Goal: Transaction & Acquisition: Purchase product/service

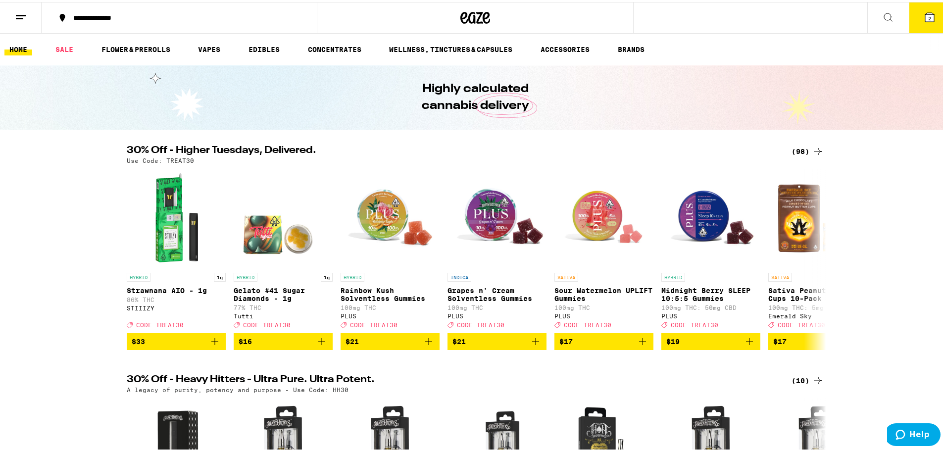
click at [919, 21] on button "2" at bounding box center [930, 15] width 42 height 31
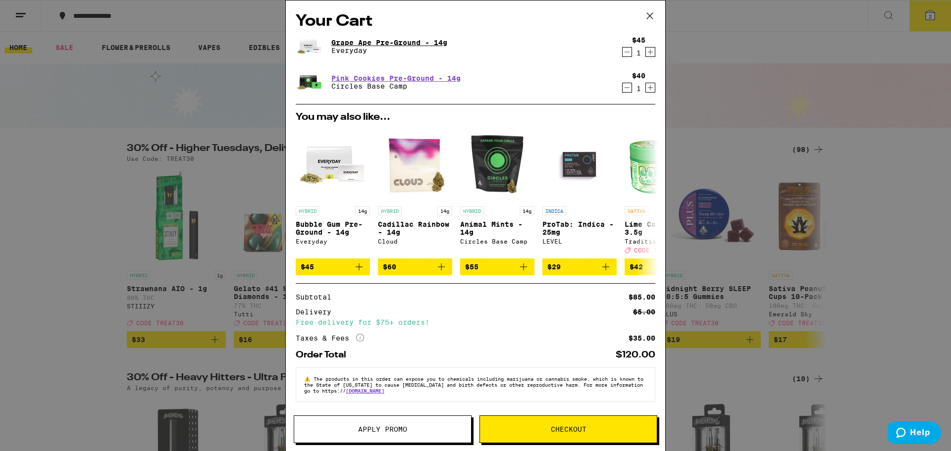
click at [390, 44] on link "Grape Ape Pre-Ground - 14g" at bounding box center [389, 43] width 116 height 8
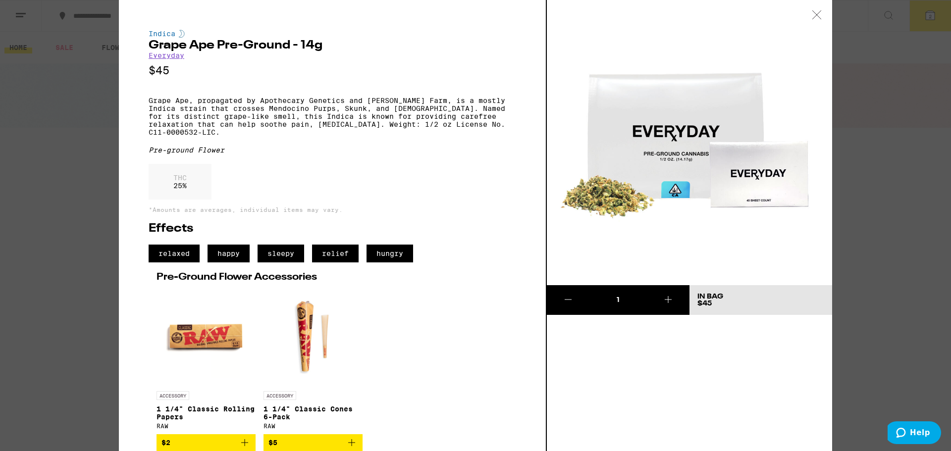
click at [817, 16] on icon at bounding box center [817, 14] width 10 height 9
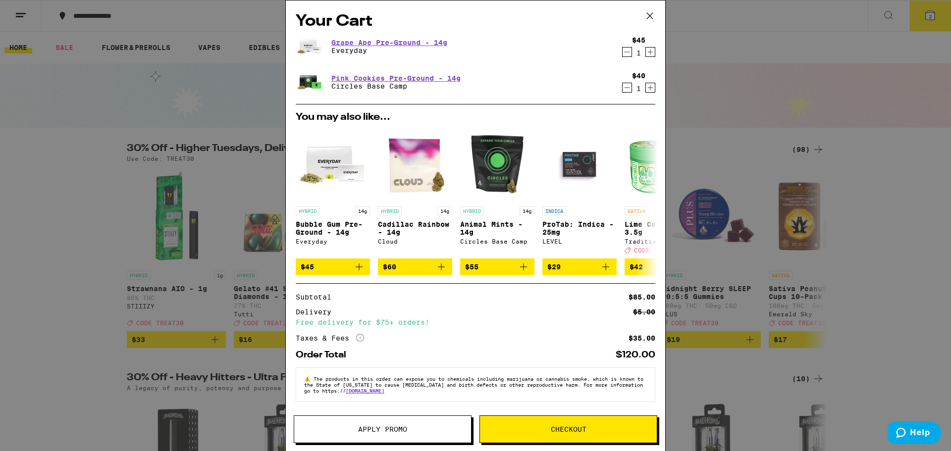
click at [622, 52] on icon "Decrement" at bounding box center [626, 52] width 9 height 12
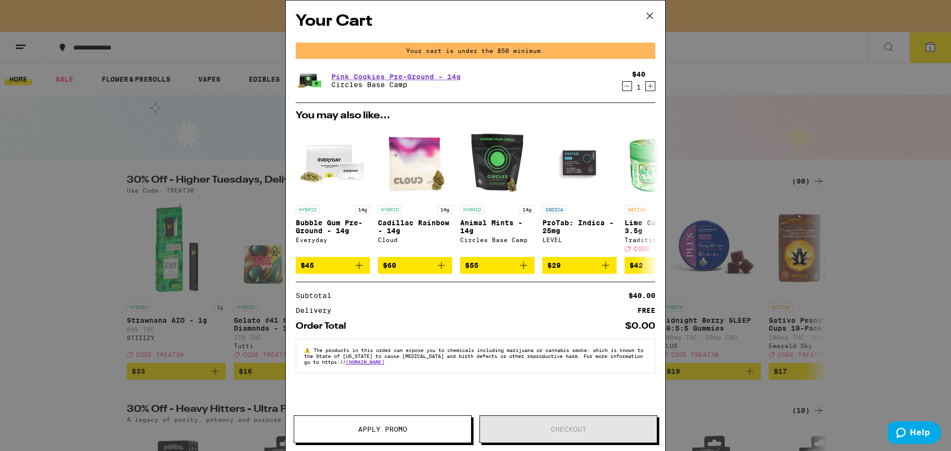
click at [651, 16] on icon at bounding box center [649, 15] width 15 height 15
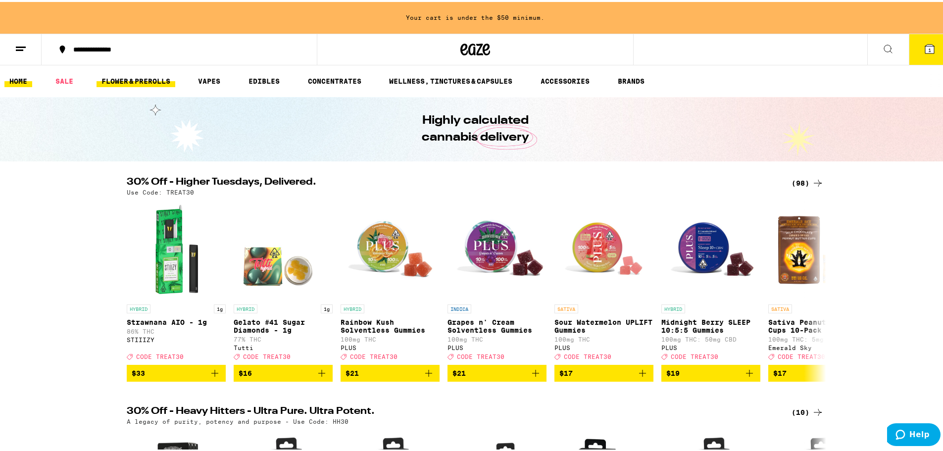
click at [109, 78] on link "FLOWER & PREROLLS" at bounding box center [136, 79] width 79 height 12
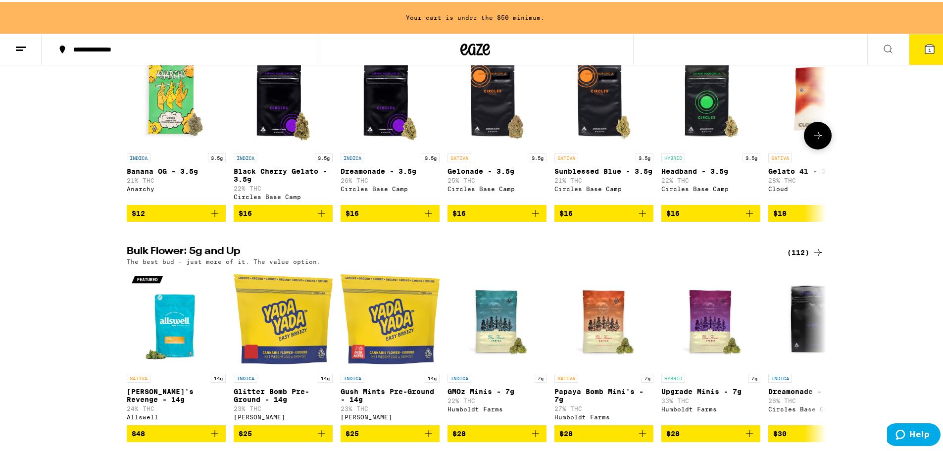
scroll to position [212, 0]
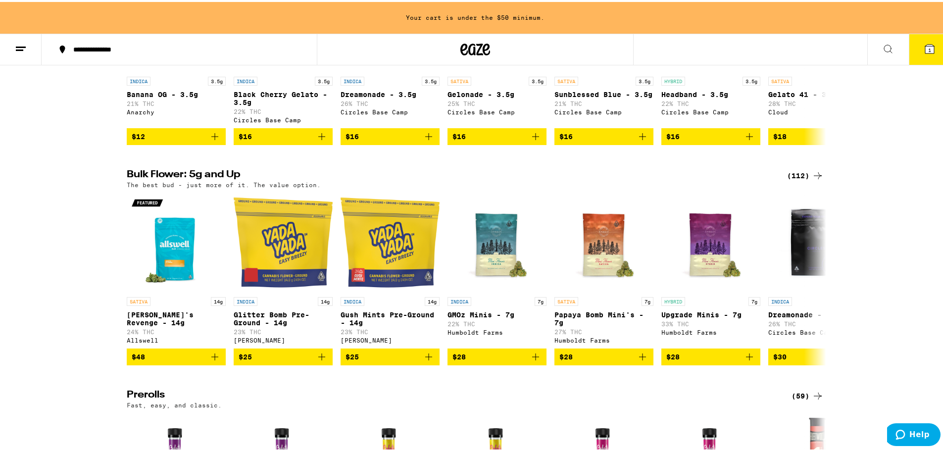
click at [800, 180] on div "(112)" at bounding box center [805, 174] width 37 height 12
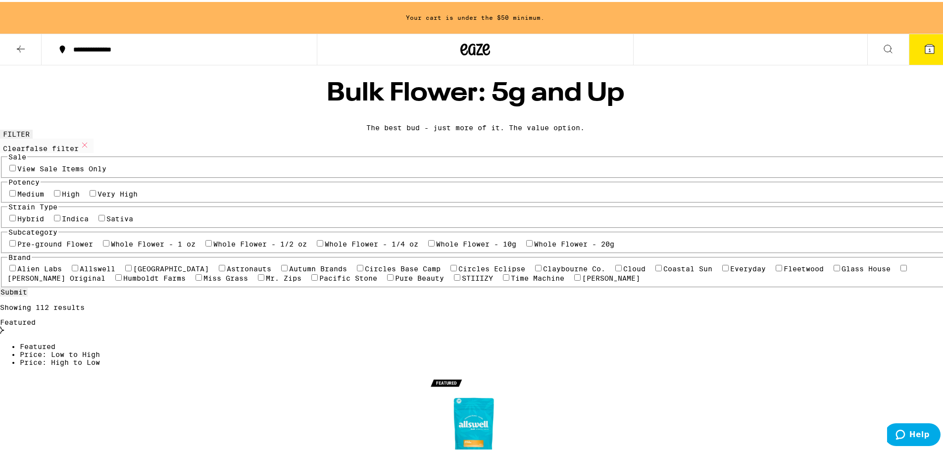
click at [89, 221] on label "Indica" at bounding box center [75, 217] width 27 height 8
click at [60, 219] on input "Indica" at bounding box center [57, 216] width 6 height 6
checkbox input "true"
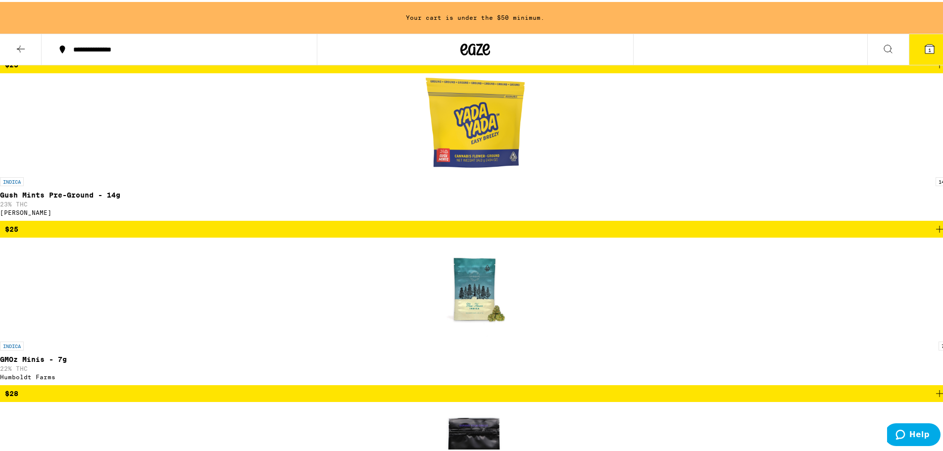
scroll to position [495, 0]
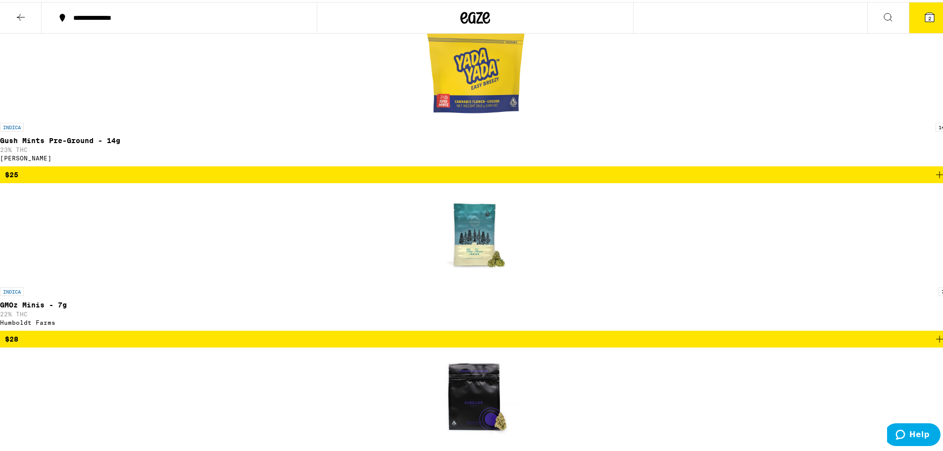
scroll to position [464, 0]
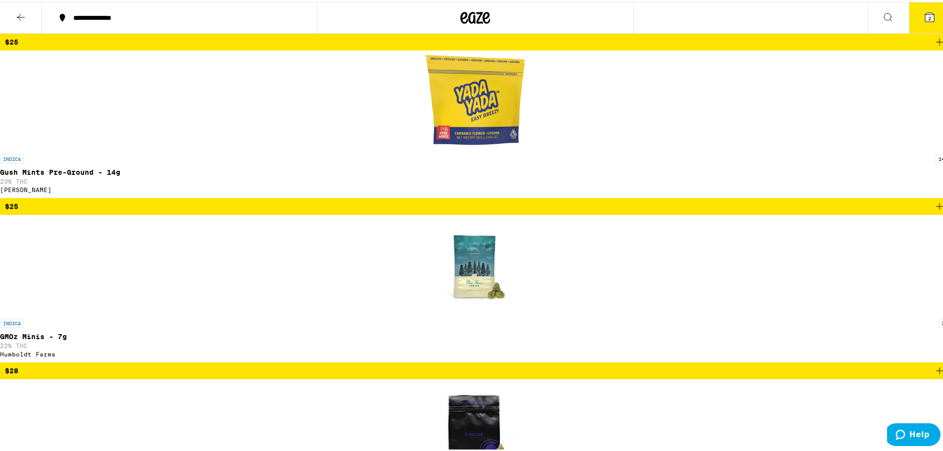
click at [931, 14] on button "2" at bounding box center [930, 15] width 42 height 31
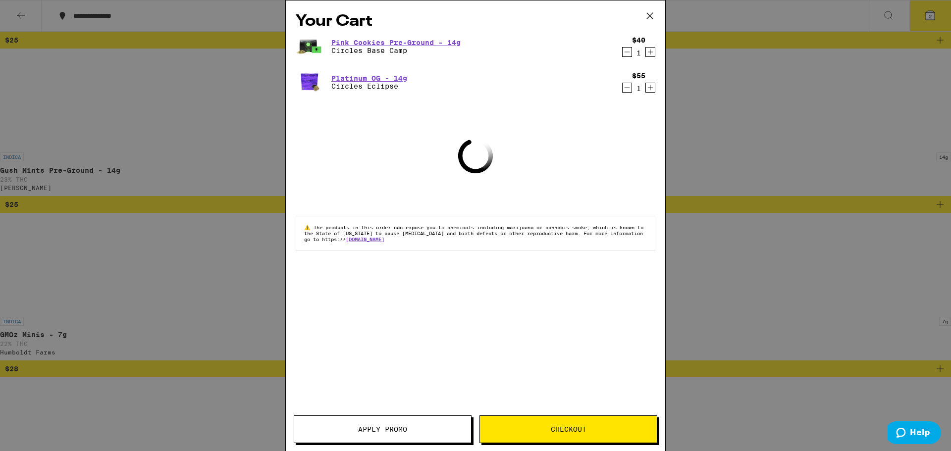
click at [407, 426] on span "Apply Promo" at bounding box center [382, 429] width 49 height 7
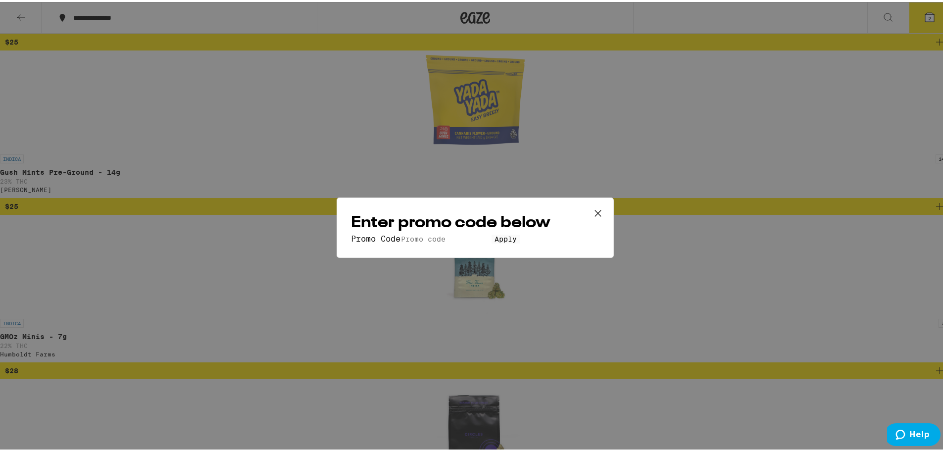
click at [401, 233] on input "Promo Code" at bounding box center [446, 237] width 91 height 9
click at [401, 233] on input "trewat30" at bounding box center [446, 237] width 91 height 9
type input "treat30"
click at [418, 256] on div "Enter promo code below Promo Code treat30 Apply" at bounding box center [475, 226] width 277 height 60
click at [495, 241] on span "Apply" at bounding box center [506, 237] width 22 height 8
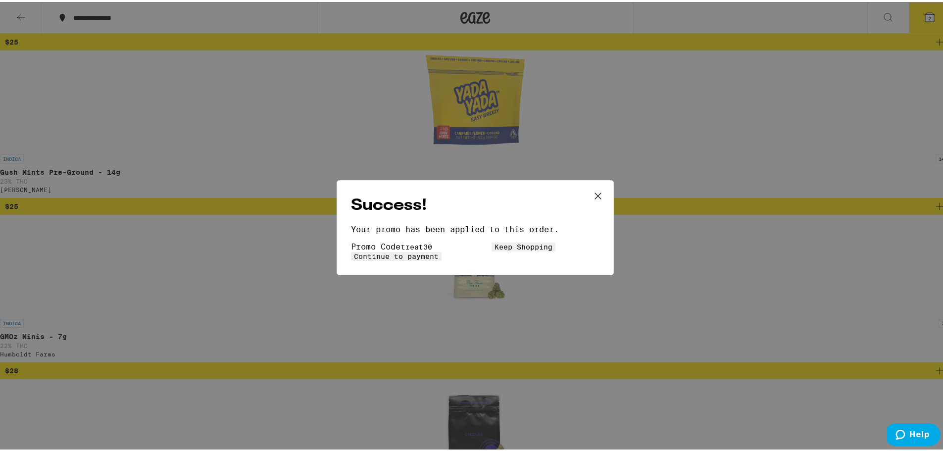
click at [442, 259] on button "Continue to payment" at bounding box center [396, 254] width 91 height 9
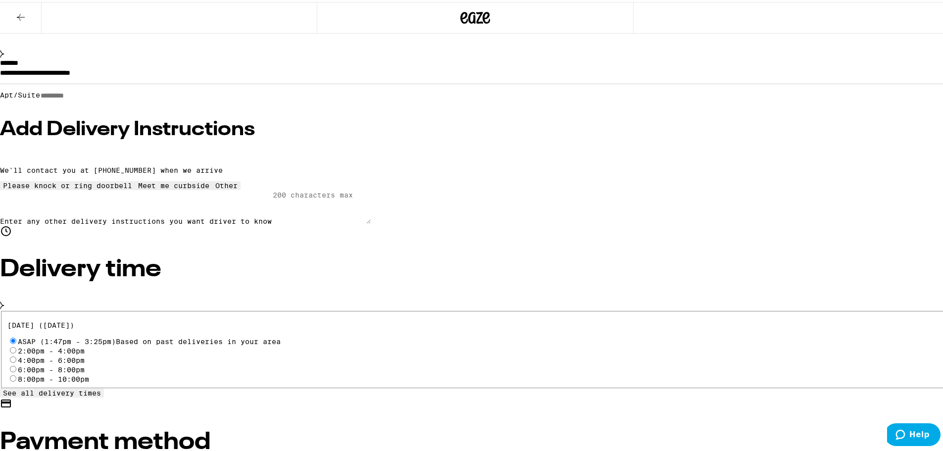
scroll to position [212, 0]
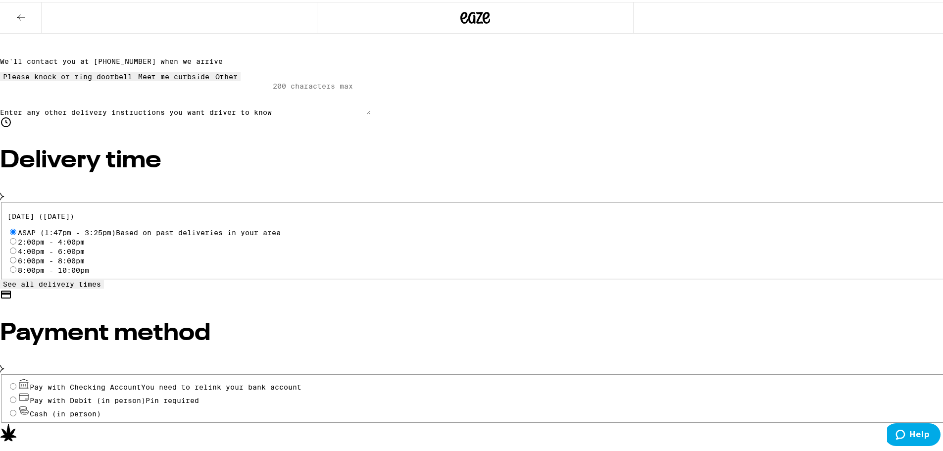
click at [16, 395] on input "Pay with Debit (in person) Pin required" at bounding box center [13, 398] width 6 height 6
radio input "true"
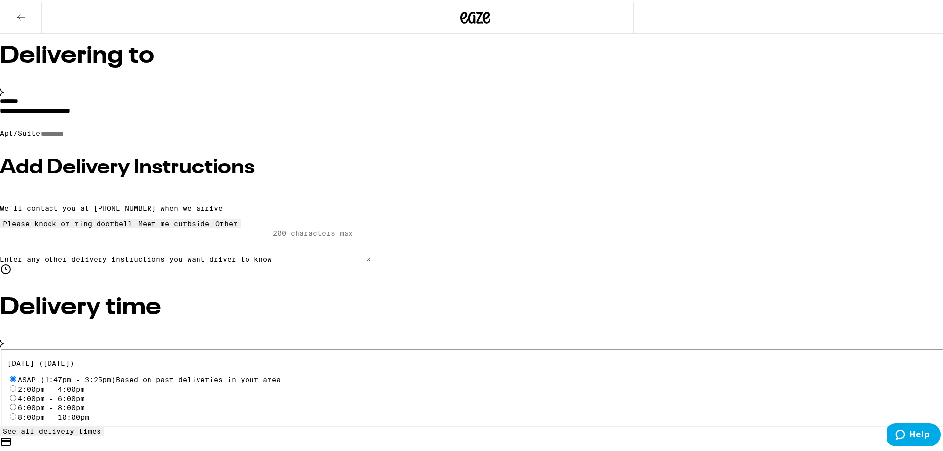
scroll to position [63, 0]
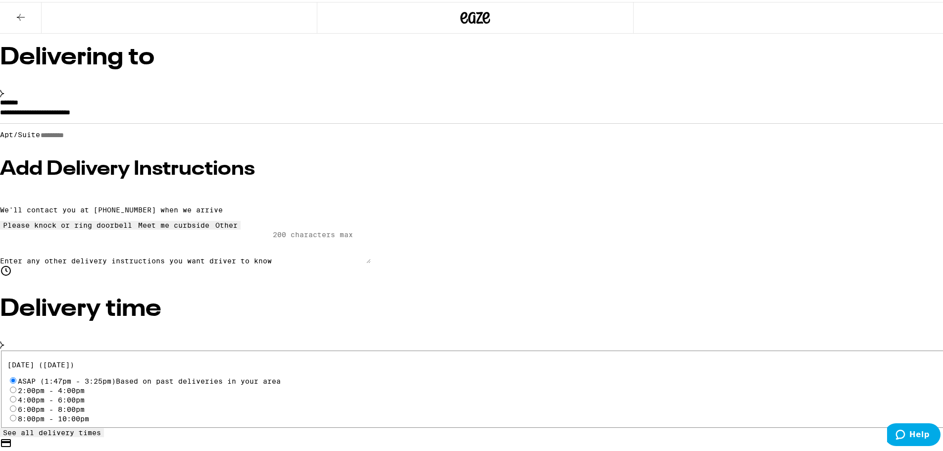
type input "5"
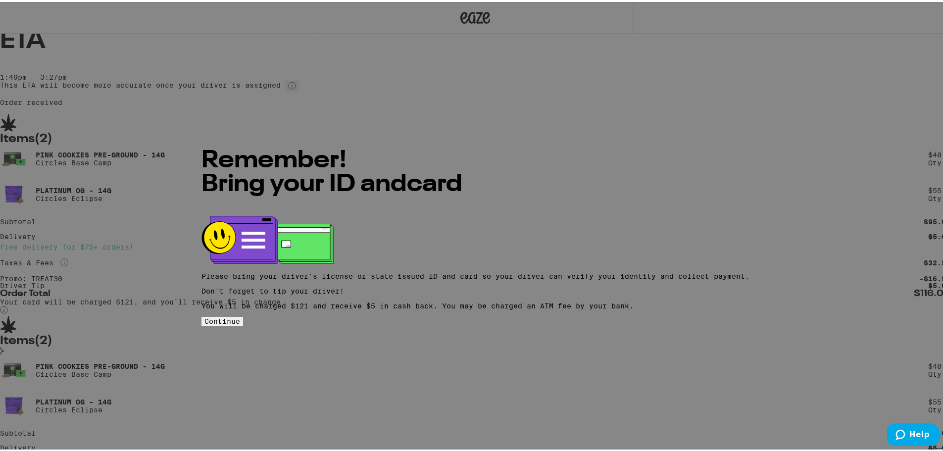
click at [243, 315] on button "Continue" at bounding box center [223, 319] width 42 height 9
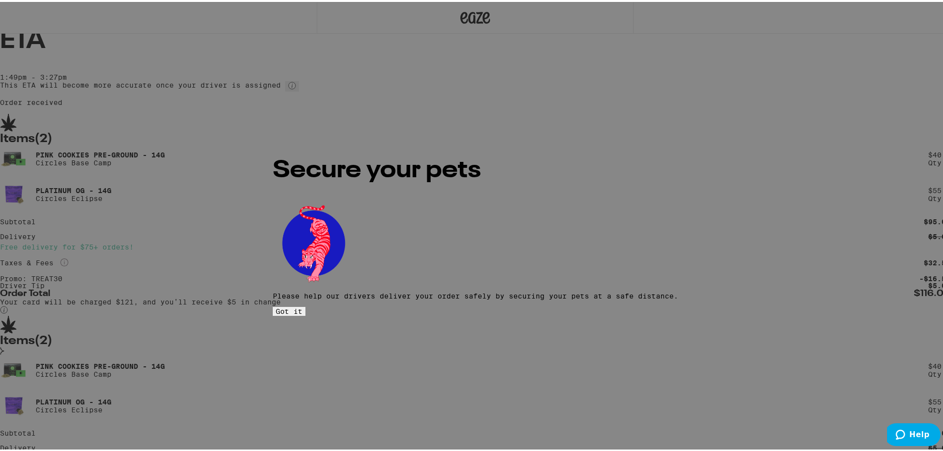
click at [306, 305] on button "Got it" at bounding box center [289, 309] width 33 height 9
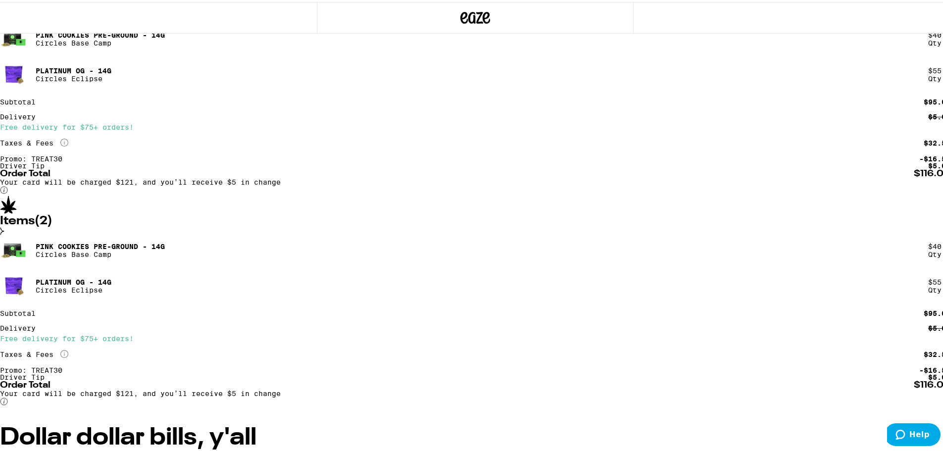
scroll to position [122, 0]
